Goal: Transaction & Acquisition: Register for event/course

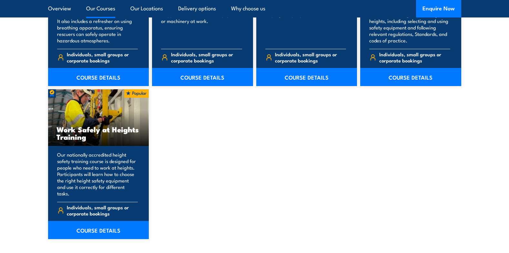
scroll to position [840, 0]
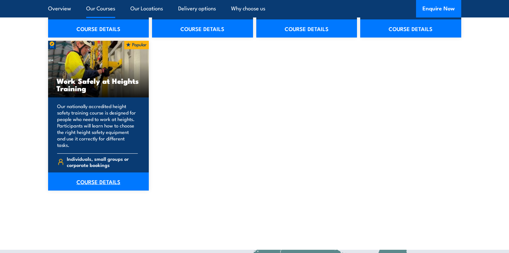
click at [100, 177] on link "COURSE DETAILS" at bounding box center [98, 181] width 101 height 18
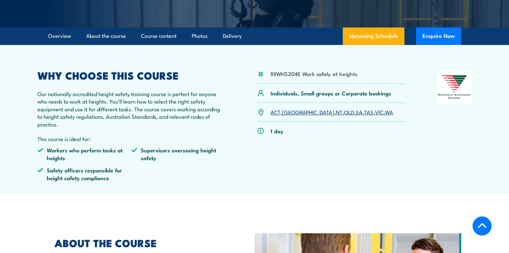
scroll to position [162, 0]
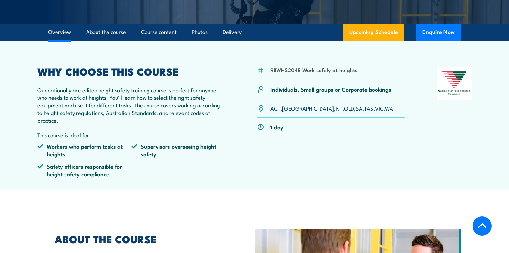
click at [375, 110] on link "VIC" at bounding box center [379, 108] width 8 height 8
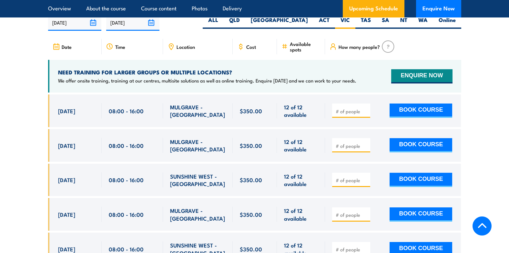
scroll to position [1028, 0]
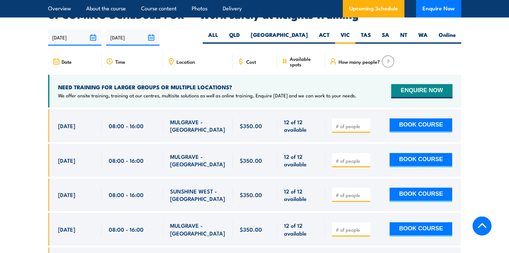
click at [342, 123] on input "number" at bounding box center [352, 126] width 32 height 6
type input "1"
click at [367, 123] on input "1" at bounding box center [352, 126] width 32 height 6
click at [391, 118] on button "BOOK COURSE" at bounding box center [421, 125] width 63 height 14
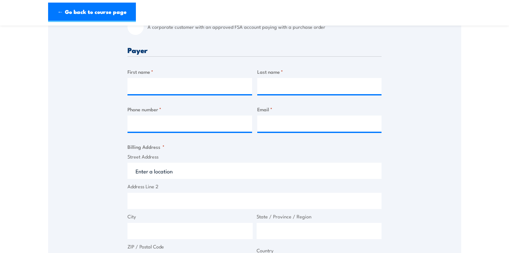
scroll to position [226, 0]
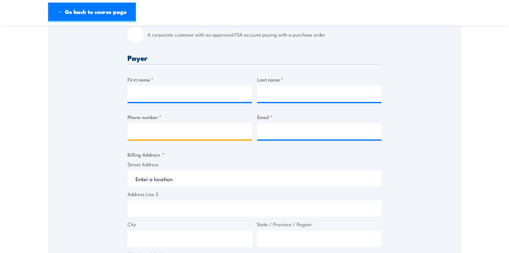
click at [209, 133] on input "Phone number *" at bounding box center [190, 131] width 125 height 16
type input "dghjdghjdhjdh"
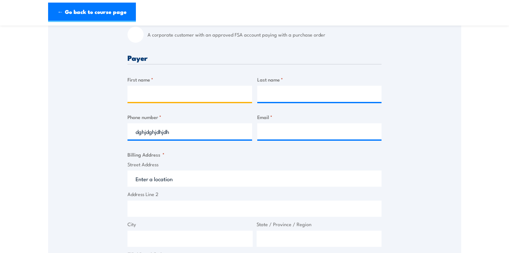
click at [160, 89] on input "First name *" at bounding box center [190, 94] width 125 height 16
type input "dhjdghjdghj"
click at [289, 97] on input "Last name *" at bounding box center [319, 94] width 125 height 16
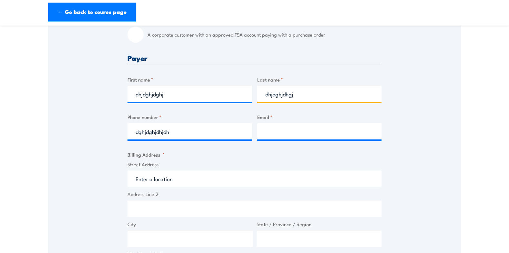
type input "dhjdghjdhgj"
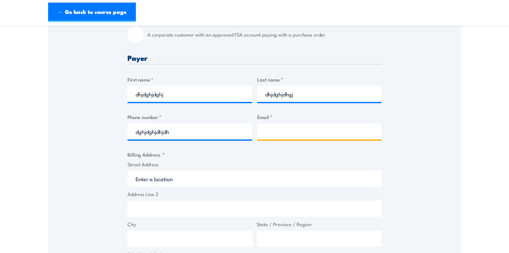
click at [270, 130] on input "Email *" at bounding box center [319, 131] width 125 height 16
type input "dhjdghjhdgjdhgjghdjdh"
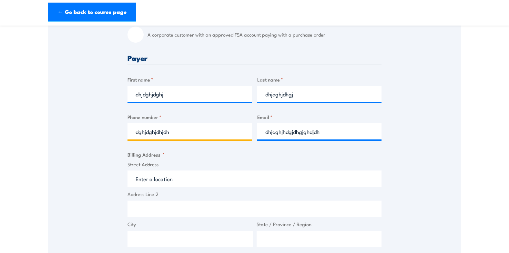
drag, startPoint x: 205, startPoint y: 132, endPoint x: 102, endPoint y: 131, distance: 102.7
click at [102, 131] on div "Speak to a specialist CALL 1300 885 530 CALL 1300 885 530 " * " indicates requi…" at bounding box center [255, 180] width 414 height 588
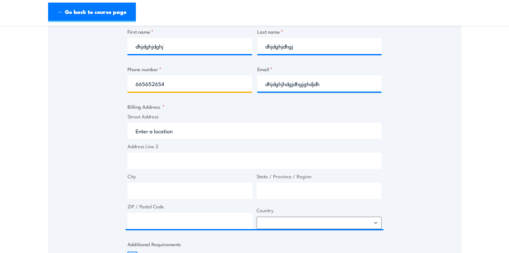
scroll to position [420, 0]
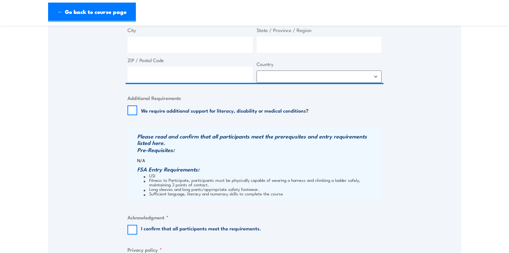
type input "665652654"
click at [136, 225] on input "I confirm that all participants meet the requirements." at bounding box center [133, 230] width 10 height 10
checkbox input "true"
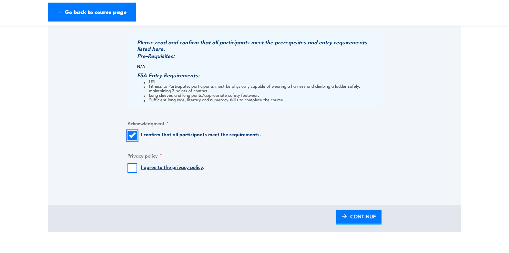
scroll to position [517, 0]
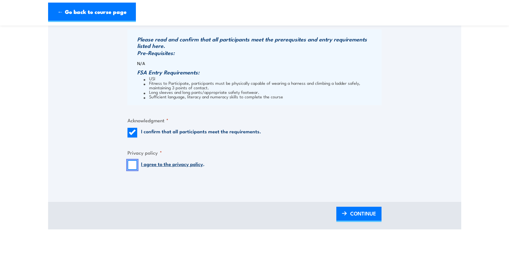
click at [133, 164] on input "I agree to the privacy policy ." at bounding box center [133, 165] width 10 height 10
checkbox input "true"
click at [341, 211] on link "CONTINUE" at bounding box center [359, 213] width 45 height 15
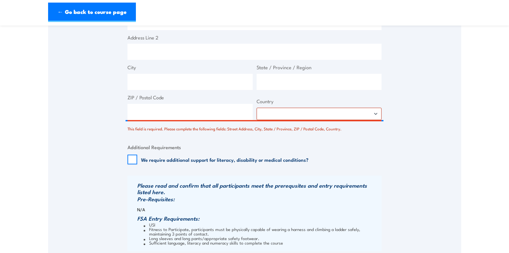
scroll to position [431, 0]
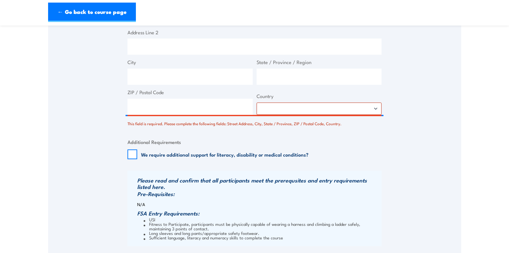
type input "dhjdghjhdgjdhgjghdjdh@gmail.com"
click at [308, 106] on select "Afghanistan Albania Algeria American Samoa Andorra Angola Anguilla Antarctica A…" at bounding box center [319, 108] width 125 height 12
select select "Australia"
click at [257, 102] on select "Afghanistan Albania Algeria American Samoa Andorra Angola Anguilla Antarctica A…" at bounding box center [319, 108] width 125 height 12
click at [184, 106] on input "ZIP / Postal Code" at bounding box center [190, 107] width 125 height 16
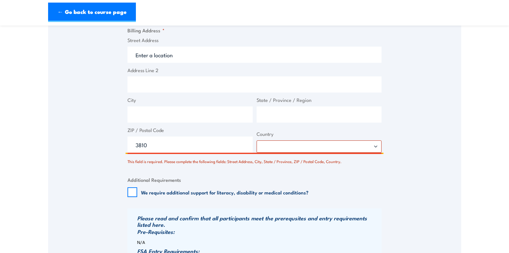
scroll to position [334, 0]
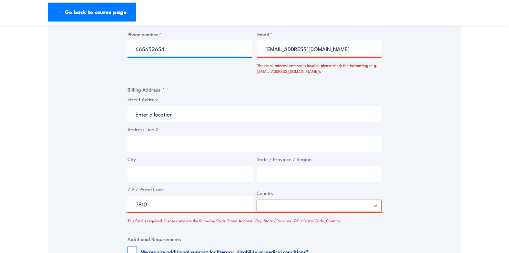
type input "3810"
click at [180, 115] on input "Street Address" at bounding box center [255, 114] width 254 height 16
click at [165, 142] on input "Address Line 2" at bounding box center [255, 143] width 254 height 16
type input "fgadfgfdagfdgfdg"
click at [162, 174] on input "City" at bounding box center [190, 173] width 125 height 16
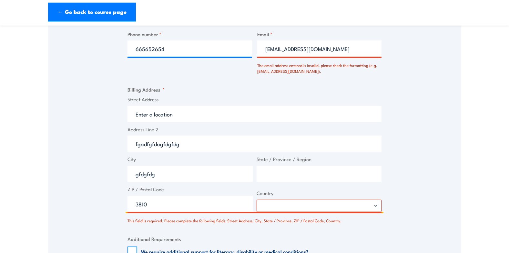
type input "gfdgfdg"
click at [277, 175] on input "State / Province / Region" at bounding box center [319, 173] width 125 height 16
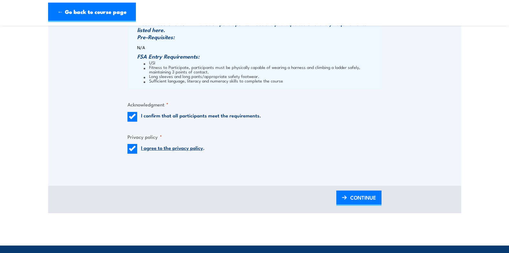
scroll to position [592, 0]
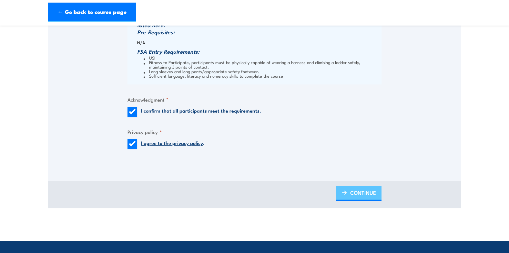
type input "dfg"
click at [375, 194] on span "CONTINUE" at bounding box center [364, 192] width 26 height 17
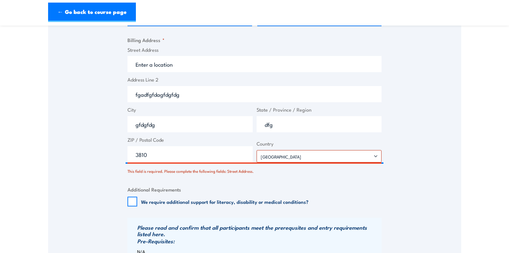
scroll to position [366, 0]
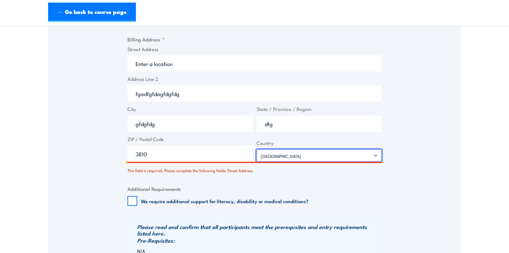
click at [289, 157] on select "Afghanistan Albania Algeria American Samoa Andorra Angola Anguilla Antarctica A…" at bounding box center [319, 155] width 125 height 12
click at [257, 149] on select "Afghanistan Albania Algeria American Samoa Andorra Angola Anguilla Antarctica A…" at bounding box center [319, 155] width 125 height 12
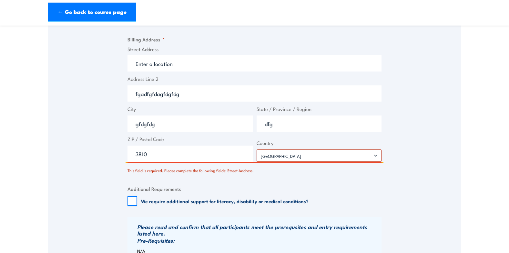
click at [221, 158] on input "3810" at bounding box center [190, 153] width 125 height 16
click at [257, 178] on div "Billing details I am enroling as: * An individual (I am paying for this myself)…" at bounding box center [255, 103] width 254 height 530
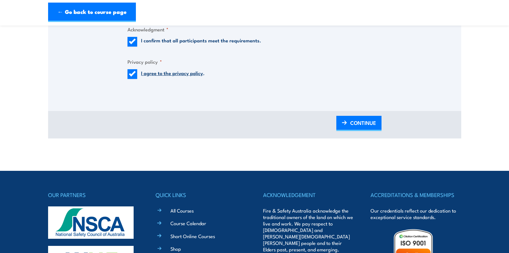
scroll to position [657, 0]
